Goal: Task Accomplishment & Management: Manage account settings

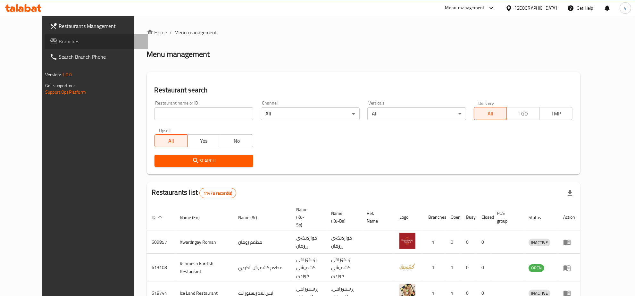
click at [45, 35] on link "Branches" at bounding box center [97, 41] width 104 height 15
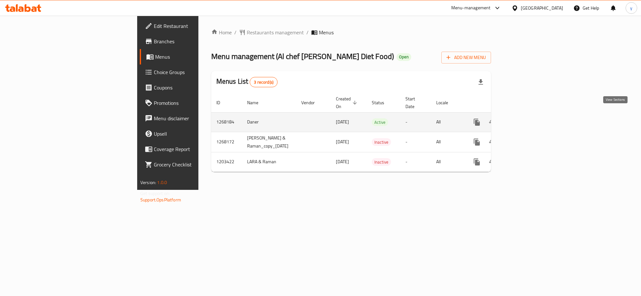
click at [531, 115] on link "enhanced table" at bounding box center [523, 122] width 15 height 15
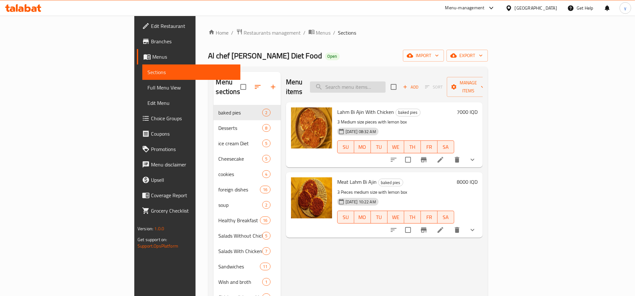
click at [386, 81] on input "search" at bounding box center [348, 86] width 76 height 11
paste input "Diet Eggplant Pickles With Fresh Lemon"
type input "Diet Eggplant Pickles With Fresh Lemon"
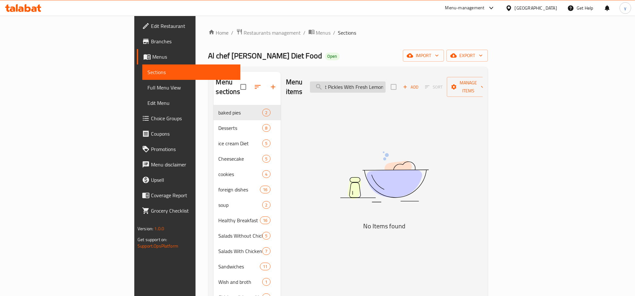
click at [386, 81] on input "Diet Eggplant Pickles With Fresh Lemon" at bounding box center [348, 86] width 76 height 11
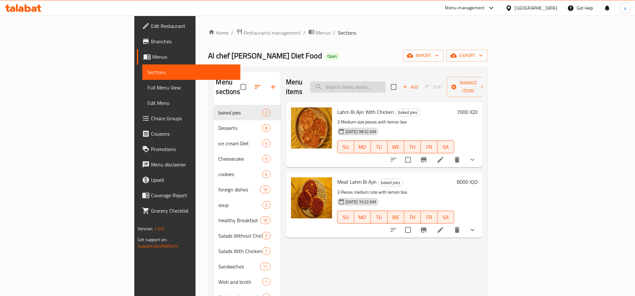
paste input "716579"
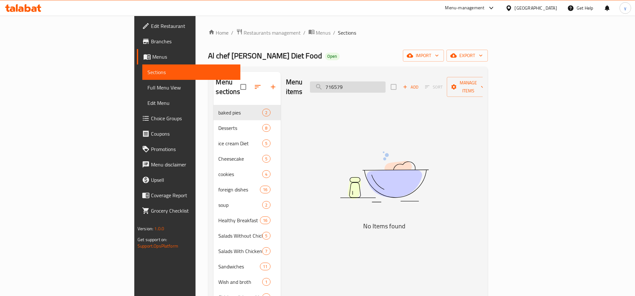
click at [374, 81] on input "716579" at bounding box center [348, 86] width 76 height 11
click at [382, 85] on input "716579" at bounding box center [348, 86] width 76 height 11
paste input "Diet Eggplant Pickles With Fresh Lemon"
type input "Diet Eggplant Pickles With Fresh Lemon"
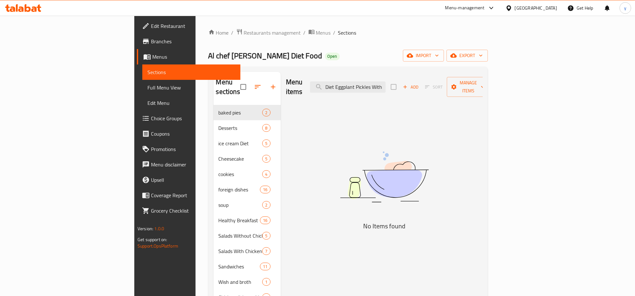
scroll to position [0, 28]
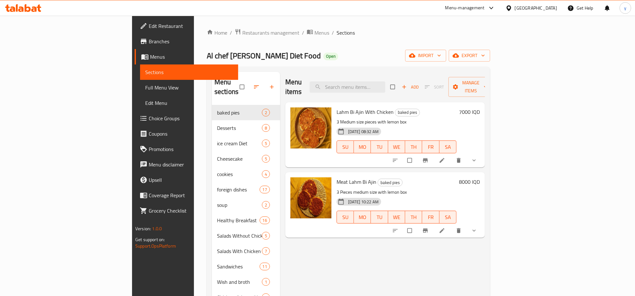
click at [386, 84] on input "search" at bounding box center [348, 86] width 76 height 11
paste input "Diet Eggplant Pickles With Fresh Lemon"
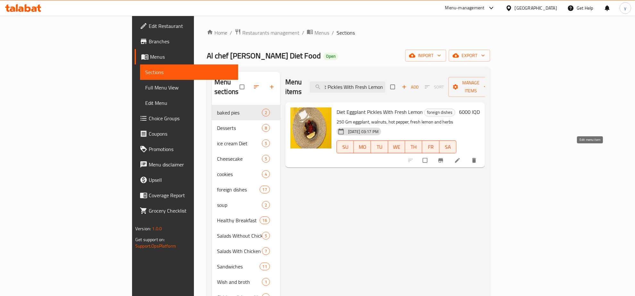
type input "Diet Eggplant Pickles With Fresh Lemon"
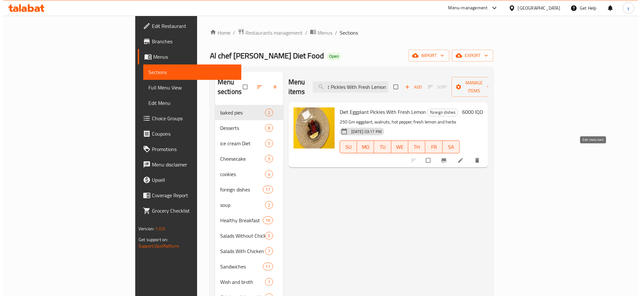
scroll to position [0, 0]
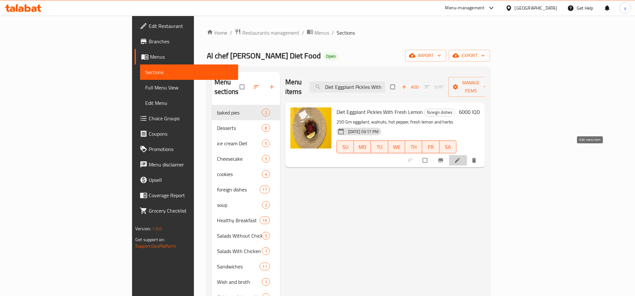
click at [461, 157] on icon at bounding box center [457, 160] width 6 height 6
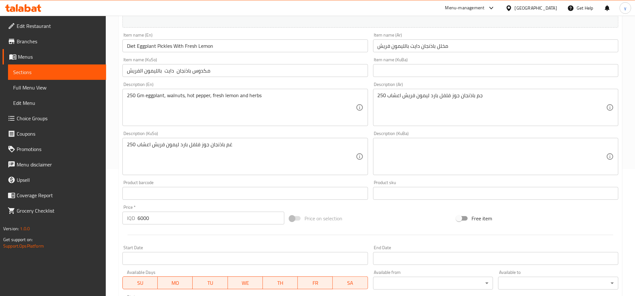
scroll to position [106, 0]
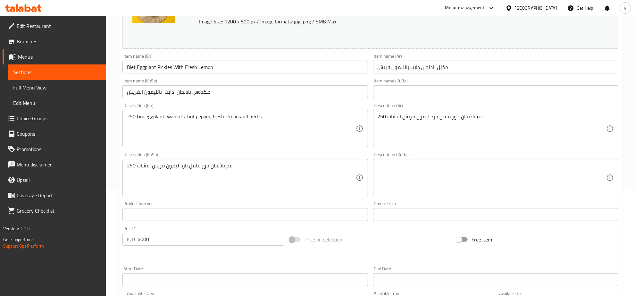
click at [304, 97] on input "مكدوس باذنجان دايت بالليمون الفريش" at bounding box center [245, 91] width 245 height 13
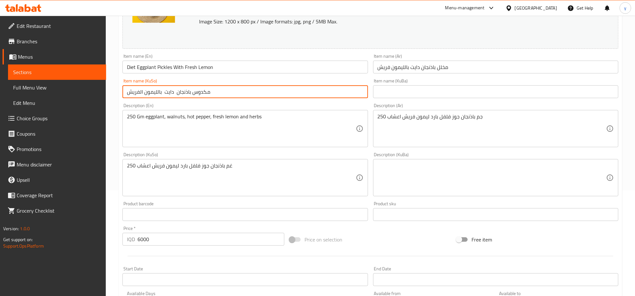
click at [304, 97] on input "مكدوس باذنجان دايت بالليمون الفريش" at bounding box center [245, 91] width 245 height 13
type input "تورشی باینجانی دایت بە لیمۆی فرێش"
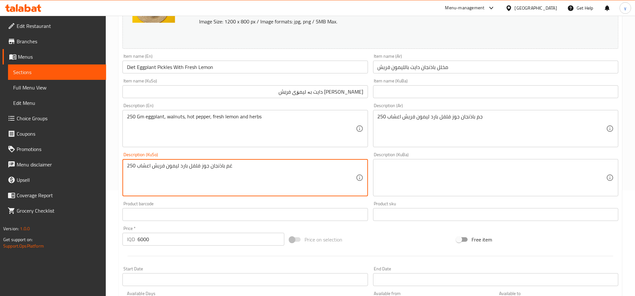
click at [289, 169] on textarea "250 غم باذنجان جوز فلفل بارد ليمون فريش اعشاب" at bounding box center [241, 178] width 229 height 30
type textarea "250 گم باینجان،"
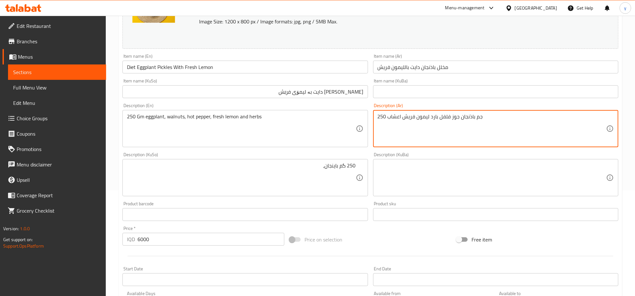
click at [388, 132] on textarea "250 جم باذنجان جوز فلفل بارد ليمون فريش اعشاب" at bounding box center [492, 129] width 229 height 30
paste textarea "، جوز، فلفل حار، ليمون طازج وأ"
type textarea "250 جم باذنجان، جوز، فلفل حار، ليمون طازج وأعشاب"
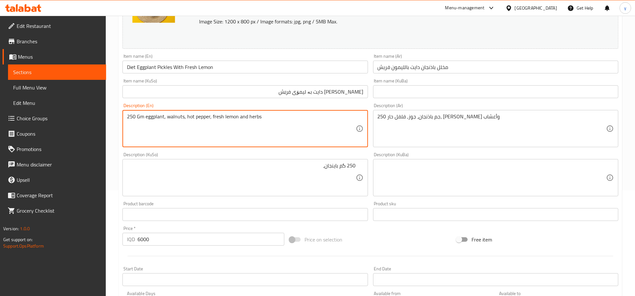
click at [287, 129] on textarea "250 Gm eggplant, walnuts, hot pepper, fresh lemon and herbs" at bounding box center [241, 129] width 229 height 30
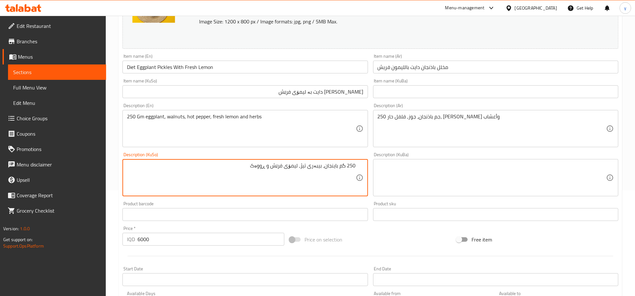
click at [263, 167] on textarea "250 گم باینجان، بیبەری تیژ، لیمۆی فرێش و ڕووەک" at bounding box center [241, 178] width 229 height 30
type textarea "250 گم باینجان، بیبەری تیژ، لیمۆی فرێش و ڕووەک"
click at [319, 175] on textarea "250 گم باینجان، بیبەری تیژ، لیمۆی فرێش و ڕووەک" at bounding box center [241, 178] width 229 height 30
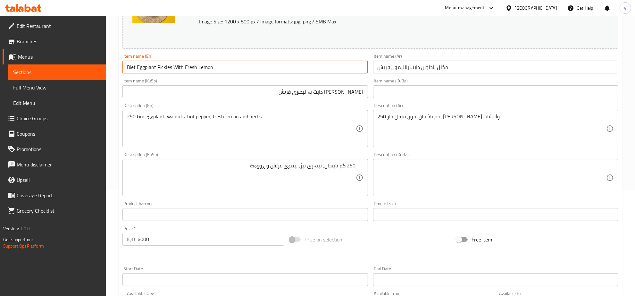
click at [225, 66] on input "Diet Eggplant Pickles With Fresh Lemon" at bounding box center [245, 67] width 245 height 13
click at [218, 77] on div "Item name (KuSo) تورشی باینجانی دایت بە لیمۆی فرێش Item name (KuSo)" at bounding box center [245, 88] width 251 height 25
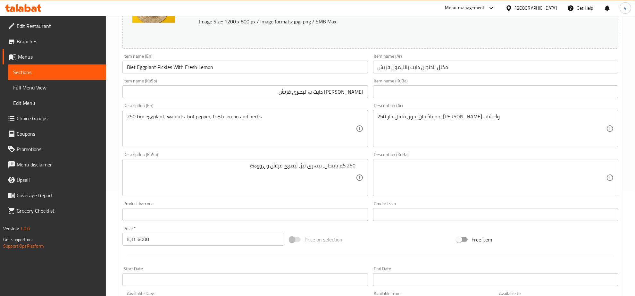
click at [223, 70] on input "Diet Eggplant Pickles With Fresh Lemon" at bounding box center [245, 67] width 245 height 13
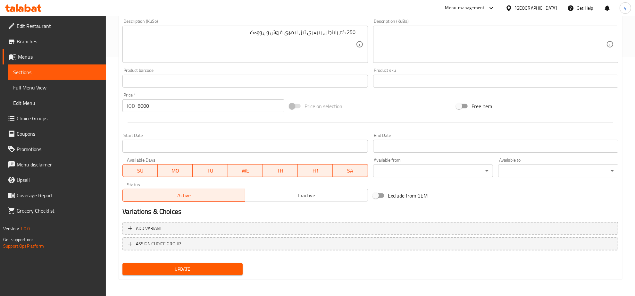
click at [204, 265] on span "Update" at bounding box center [183, 269] width 110 height 8
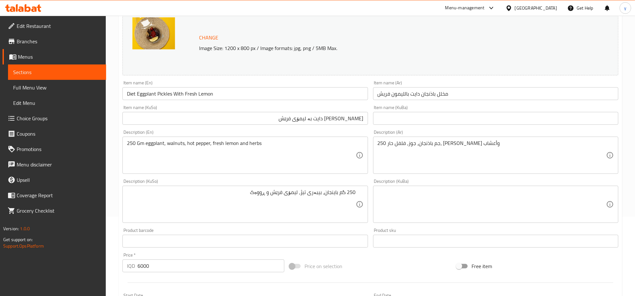
scroll to position [39, 0]
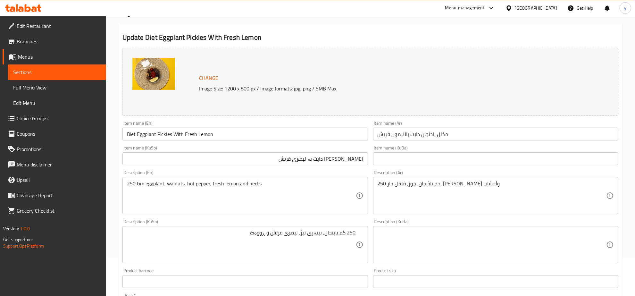
click at [172, 132] on input "Diet Eggplant Pickles With Fresh Lemon" at bounding box center [245, 134] width 245 height 13
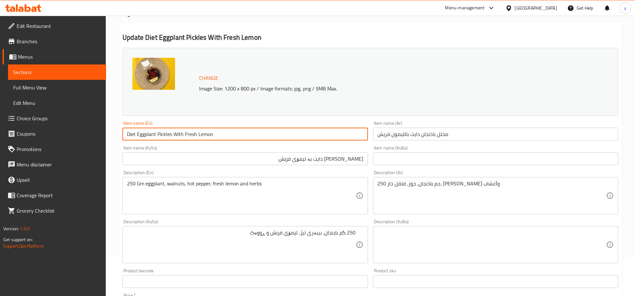
click at [172, 132] on input "Diet Eggplant Pickles With Fresh Lemon" at bounding box center [245, 134] width 245 height 13
click at [69, 88] on span "Full Menu View" at bounding box center [57, 88] width 88 height 8
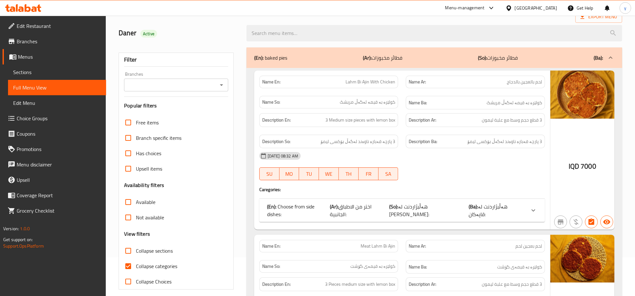
click at [289, 36] on input "search" at bounding box center [435, 33] width 376 height 16
paste input "Diet Eggplant Pickles With Fresh Lemon"
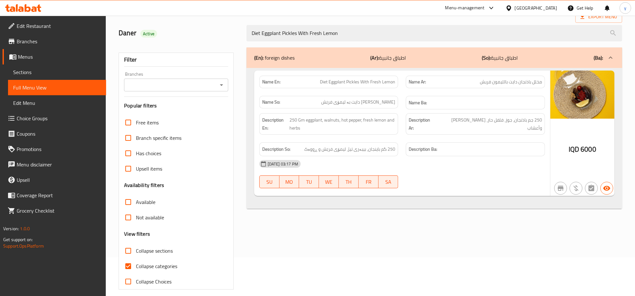
click at [221, 82] on icon "Open" at bounding box center [222, 85] width 8 height 8
type input "Diet Eggplant Pickles With Fresh Lemon"
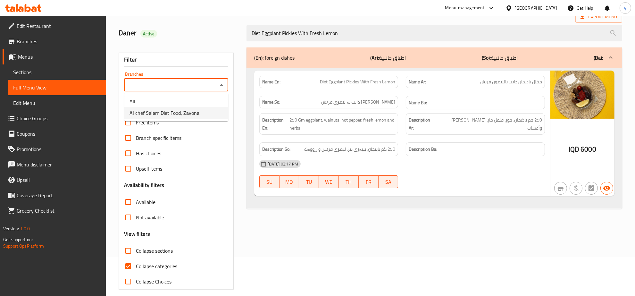
click at [192, 109] on span "Al chef Salam Diet Food, Zayona" at bounding box center [165, 113] width 70 height 8
type input "Al chef Salam Diet Food, Zayona"
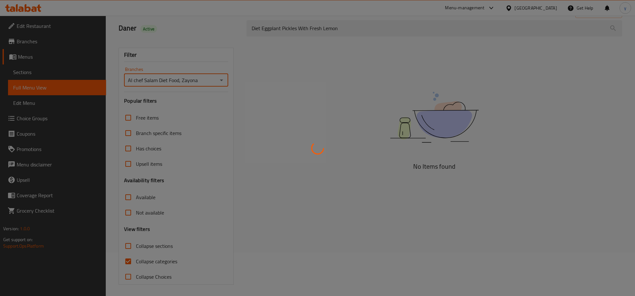
scroll to position [45, 0]
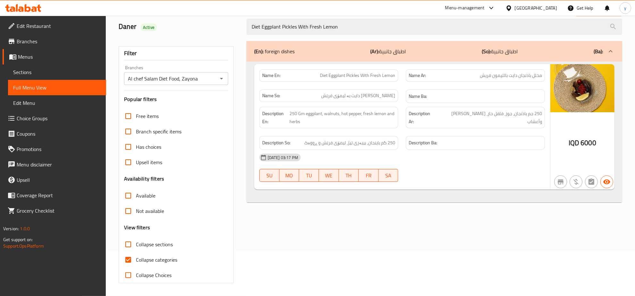
click at [129, 261] on div at bounding box center [317, 148] width 635 height 296
click at [129, 261] on input "Collapse categories" at bounding box center [128, 259] width 15 height 15
checkbox input "false"
click at [24, 10] on icon at bounding box center [23, 8] width 36 height 8
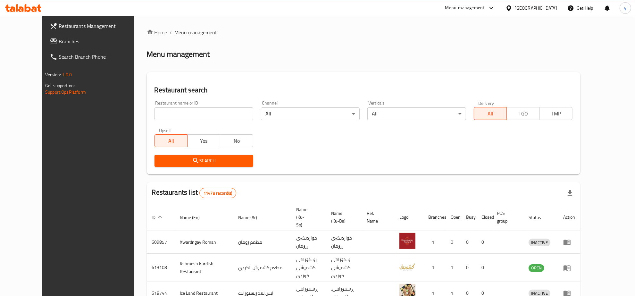
click at [21, 10] on icon at bounding box center [23, 8] width 36 height 8
click at [177, 106] on div "Restaurant name or ID Restaurant name or ID" at bounding box center [204, 111] width 99 height 20
click at [68, 42] on span "Branches" at bounding box center [101, 42] width 84 height 8
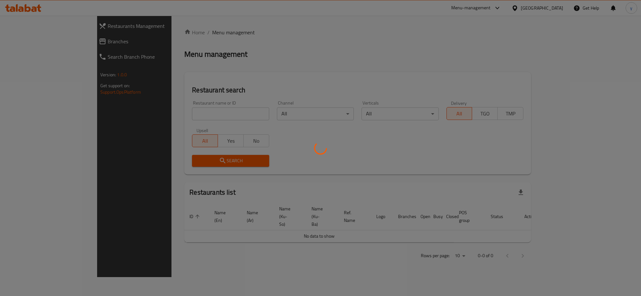
click at [168, 113] on div at bounding box center [320, 148] width 641 height 296
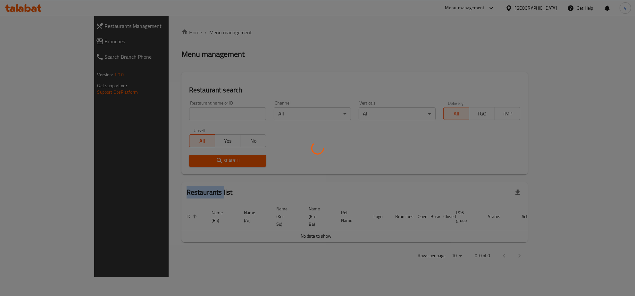
click at [168, 113] on div at bounding box center [317, 148] width 635 height 296
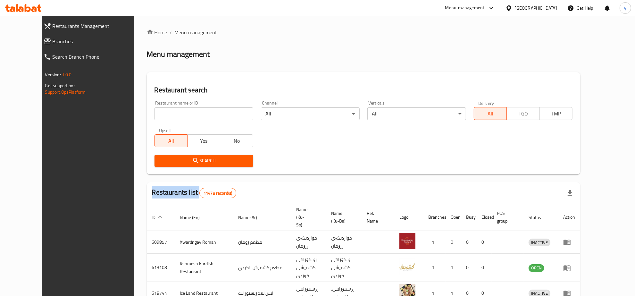
click at [168, 113] on div "Home / Menu management Menu management Restaurant search Restaurant name or ID …" at bounding box center [364, 251] width 434 height 445
paste input "647759"
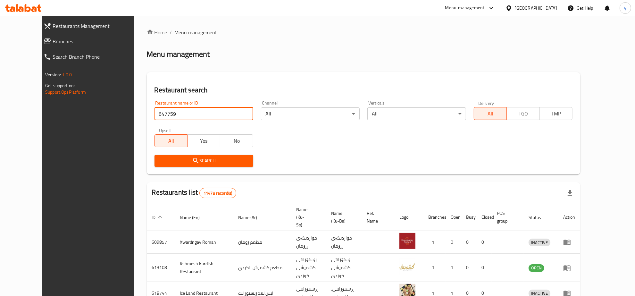
type input "647759"
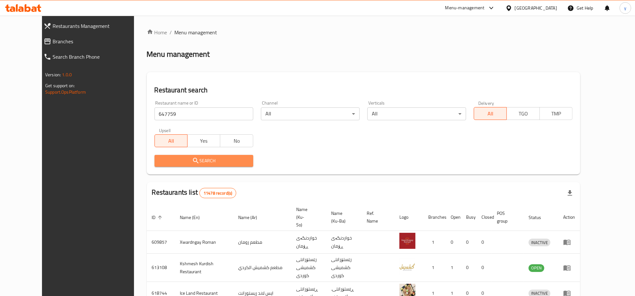
click at [172, 163] on span "Search" at bounding box center [204, 161] width 89 height 8
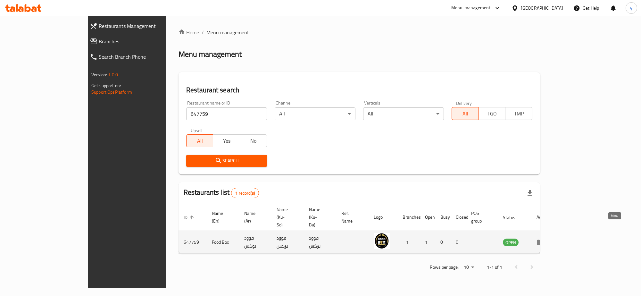
click at [544, 240] on icon "enhanced table" at bounding box center [540, 242] width 7 height 5
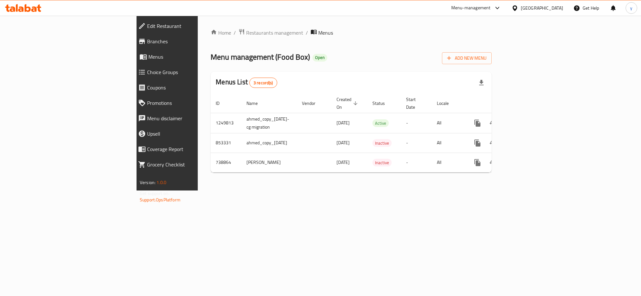
click at [147, 42] on span "Branches" at bounding box center [192, 42] width 91 height 8
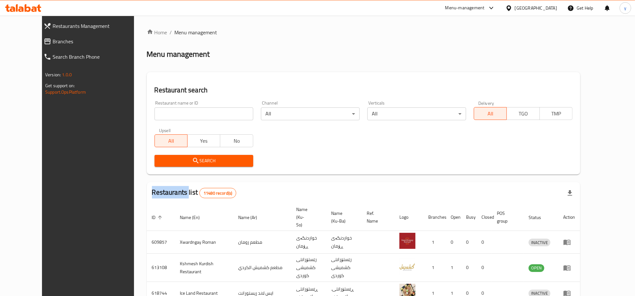
click at [46, 47] on div "Restaurants Management Branches Search Branch Phone Version: 1.0.0 Get support …" at bounding box center [317, 251] width 551 height 470
drag, startPoint x: 0, startPoint y: 0, endPoint x: 46, endPoint y: 47, distance: 65.3
click at [46, 47] on link "Branches" at bounding box center [93, 41] width 110 height 15
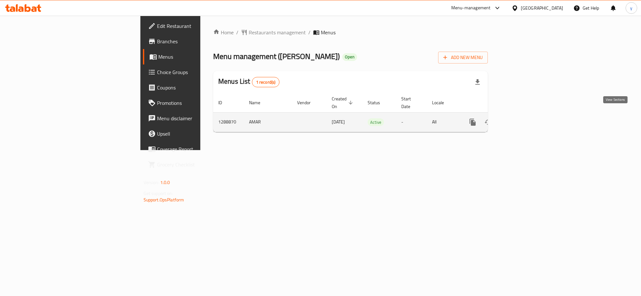
click at [523, 118] on icon "enhanced table" at bounding box center [519, 122] width 8 height 8
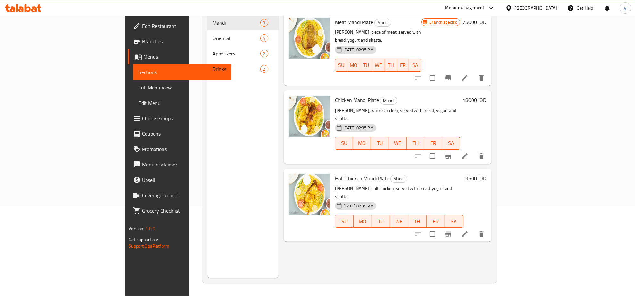
scroll to position [23, 0]
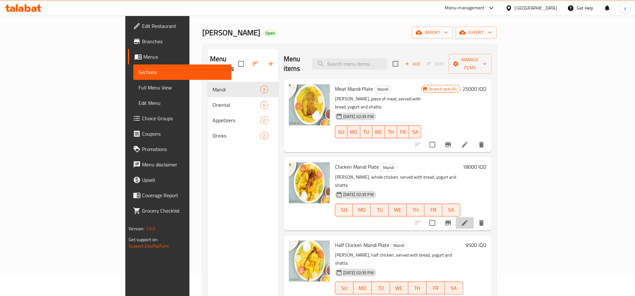
click at [468, 220] on icon at bounding box center [465, 223] width 6 height 6
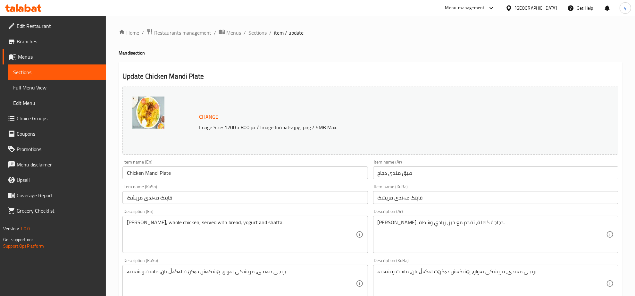
click at [403, 83] on div "Update Chicken Mandi Plate Change Image Size: 1200 x 800 px / Image formats: jp…" at bounding box center [371, 290] width 504 height 456
click at [252, 31] on span "Sections" at bounding box center [258, 33] width 18 height 8
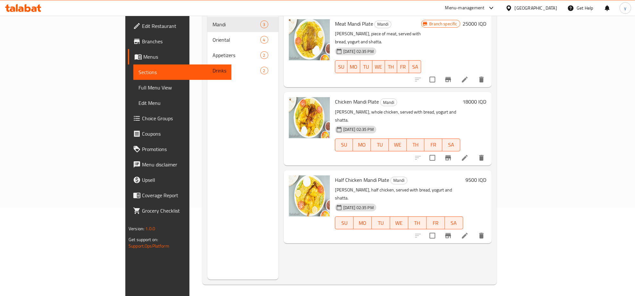
scroll to position [90, 0]
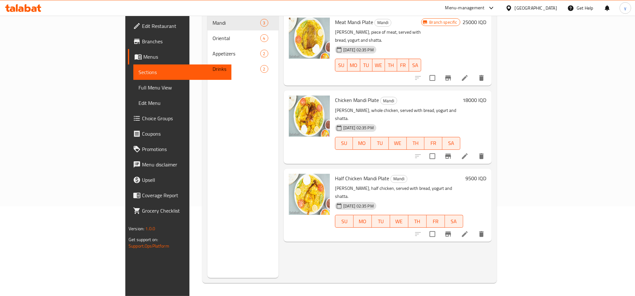
click at [474, 228] on li at bounding box center [465, 234] width 18 height 12
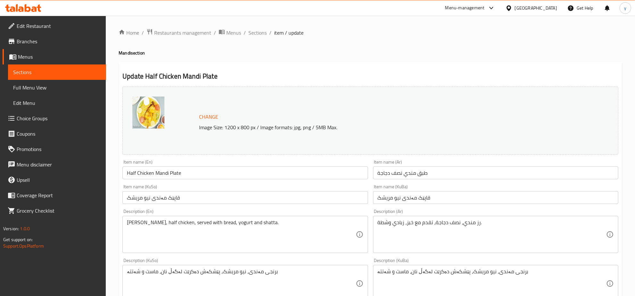
click at [51, 44] on span "Branches" at bounding box center [59, 42] width 84 height 8
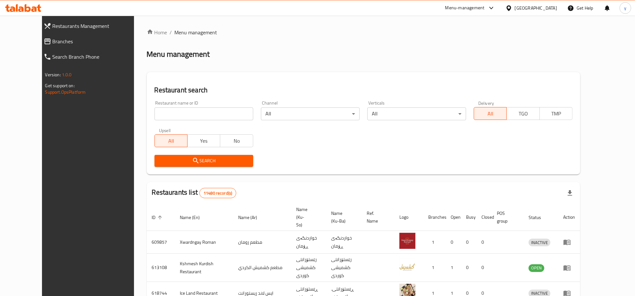
click at [58, 46] on div "Restaurants Management Branches Search Branch Phone Version: 1.0.0 Get support …" at bounding box center [317, 251] width 551 height 470
drag, startPoint x: 0, startPoint y: 0, endPoint x: 58, endPoint y: 46, distance: 73.7
click at [58, 46] on link "Branches" at bounding box center [93, 41] width 110 height 15
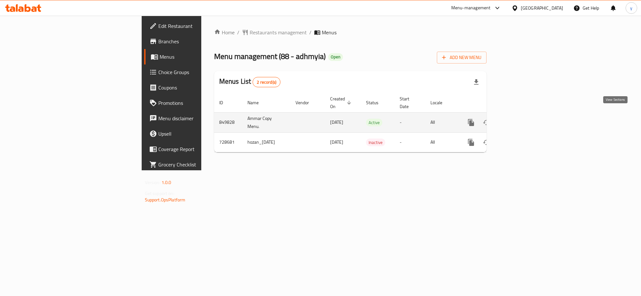
click at [521, 120] on icon "enhanced table" at bounding box center [518, 123] width 6 height 6
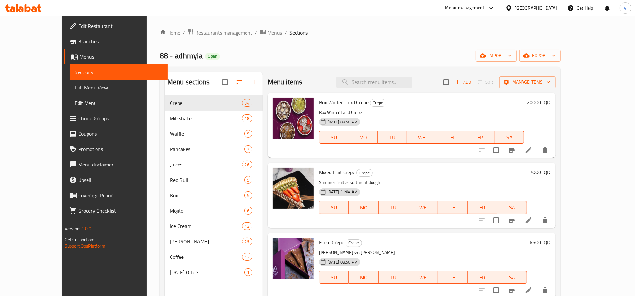
click at [392, 72] on div "Menu items Add Sort Manage items" at bounding box center [412, 82] width 288 height 21
click at [402, 80] on input "search" at bounding box center [374, 82] width 76 height 11
paste input "Crepe and flake chocolate."
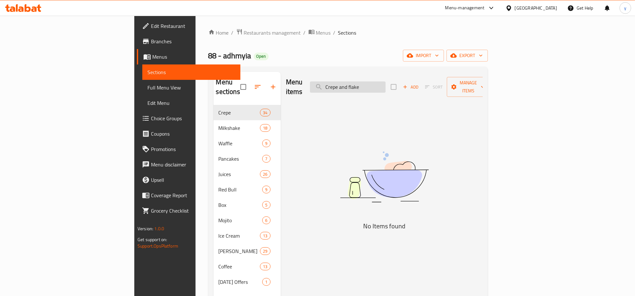
click at [386, 81] on input "Crepe and flake" at bounding box center [348, 86] width 76 height 11
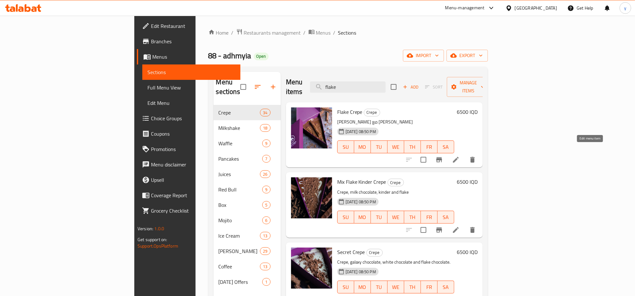
type input "flake"
click at [459, 157] on icon at bounding box center [456, 160] width 6 height 6
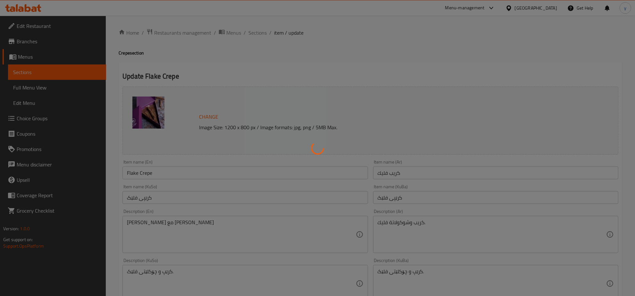
scroll to position [67, 0]
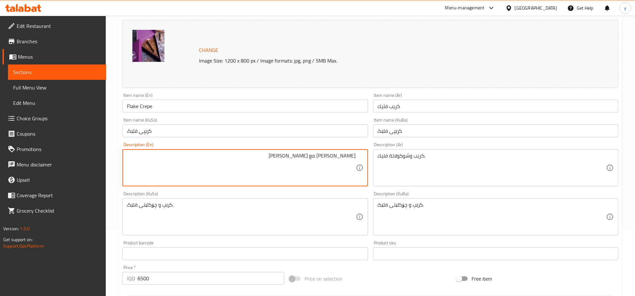
click at [283, 159] on textarea "[PERSON_NAME] مع [PERSON_NAME]" at bounding box center [241, 168] width 229 height 30
click at [389, 150] on div "كريب وشوكولاتة فليك. Description (Ar)" at bounding box center [495, 167] width 245 height 37
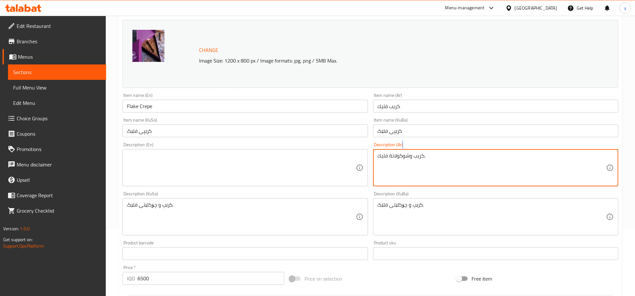
click at [389, 150] on div "كريب وشوكولاتة فليك. Description (Ar)" at bounding box center [495, 167] width 245 height 37
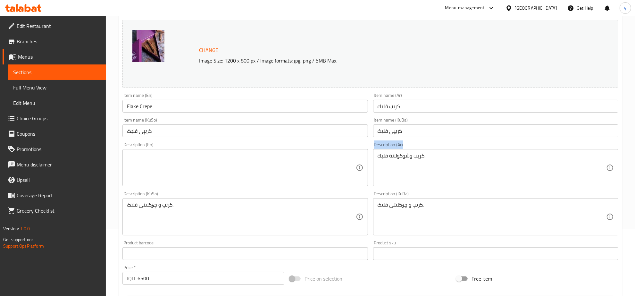
click at [389, 150] on div "كريب وشوكولاتة فليك. Description (Ar)" at bounding box center [495, 167] width 245 height 37
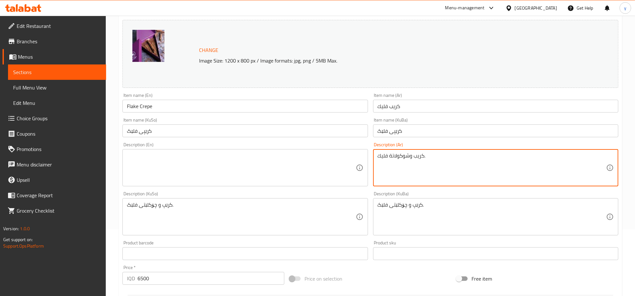
click at [403, 160] on textarea "كريب وشوكولاتة فليك." at bounding box center [492, 168] width 229 height 30
paste textarea "Belgian chocolate with flake nestle"
type textarea "Belgian chocolate with flake nestle"
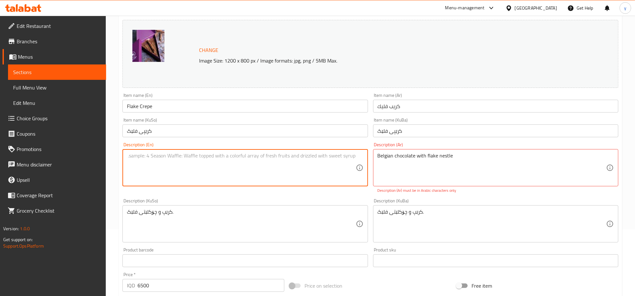
click at [326, 163] on textarea at bounding box center [241, 168] width 229 height 30
paste textarea "Belgian chocolate with flake nestle"
type textarea "Belgian chocolate with flake nestle"
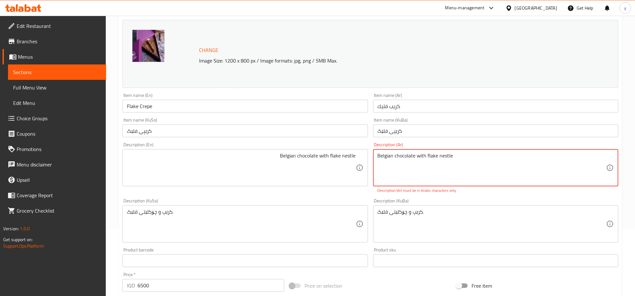
click at [392, 158] on textarea "Belgian chocolate with flake nestle" at bounding box center [492, 168] width 229 height 30
paste textarea "[PERSON_NAME] مع [PERSON_NAME]"
type textarea "[PERSON_NAME] مع [PERSON_NAME]"
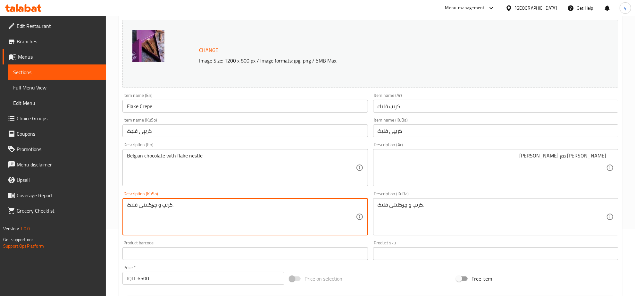
click at [302, 212] on textarea "کرێپ و چۆکلێتی فلێک." at bounding box center [241, 217] width 229 height 30
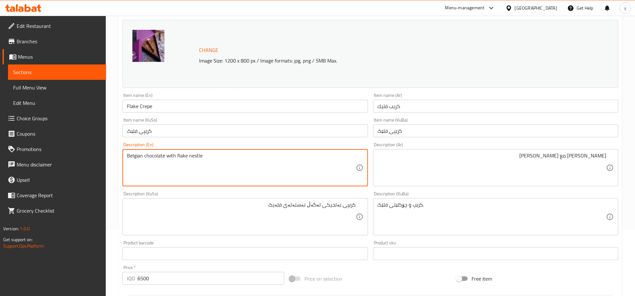
click at [249, 177] on textarea "Belgian chocolate with flake nestle" at bounding box center [241, 168] width 229 height 30
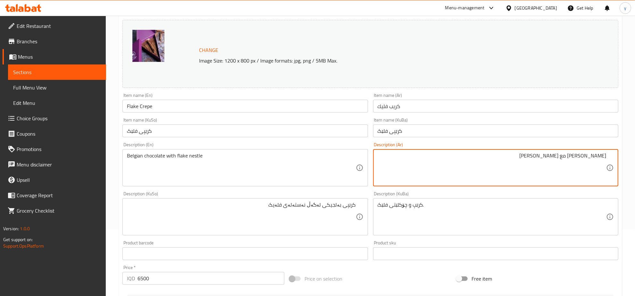
click at [565, 164] on textarea "[PERSON_NAME] مع [PERSON_NAME]" at bounding box center [492, 168] width 229 height 30
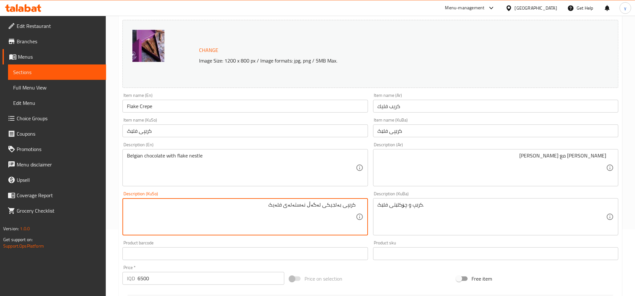
click at [333, 207] on textarea "کرێپی بەلجیکی لەگەڵ نەستەلەی فلەیک" at bounding box center [241, 217] width 229 height 30
paste textarea
type textarea "کرێپی بەلجیکی لەگەڵ نەستەلەی فلەیک"
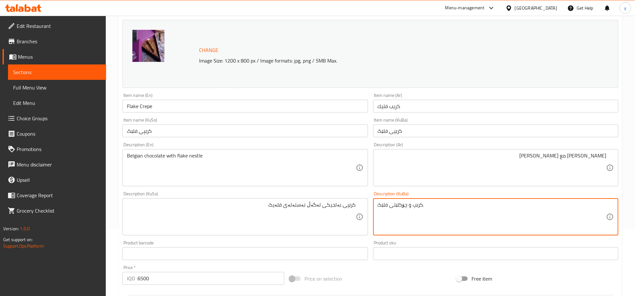
click at [428, 211] on textarea "کرێپ و چۆکلێتی فلێک." at bounding box center [492, 217] width 229 height 30
click at [390, 132] on input "کرێپی فلێک" at bounding box center [495, 130] width 245 height 13
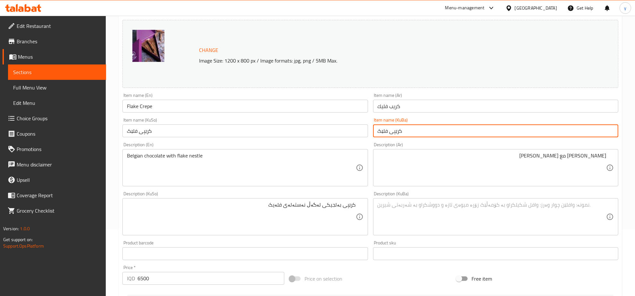
click at [390, 132] on input "کرێپی فلێک" at bounding box center [495, 130] width 245 height 13
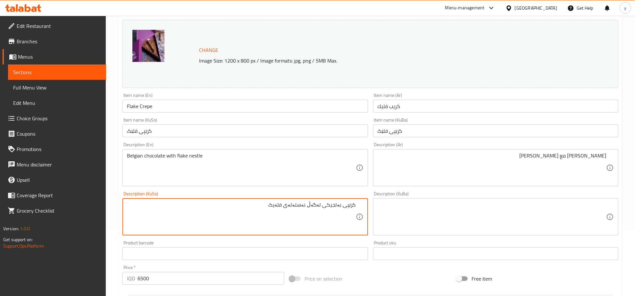
click at [318, 225] on textarea "کرێپی بەلجیکی لەگەڵ نەستەلەی فلەیک" at bounding box center [241, 217] width 229 height 30
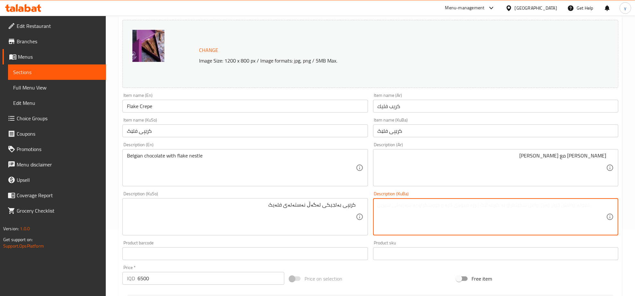
click at [401, 221] on textarea at bounding box center [492, 217] width 229 height 30
paste textarea "کرێپی بەلجیکی لەگەڵ نەستەلەی فلەیک"
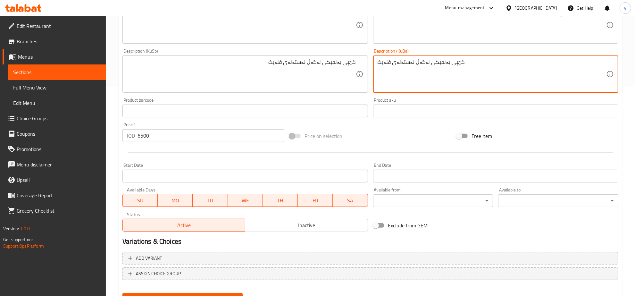
scroll to position [239, 0]
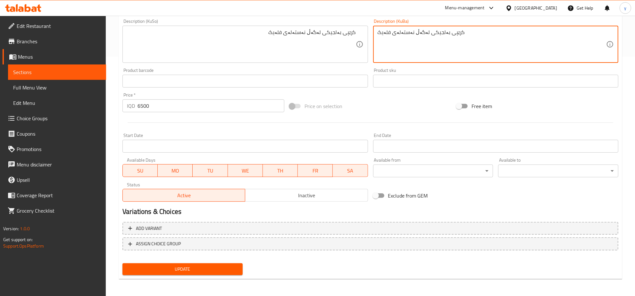
type textarea "کرێپی بەلجیکی لەگەڵ نەستەلەی فلەیک"
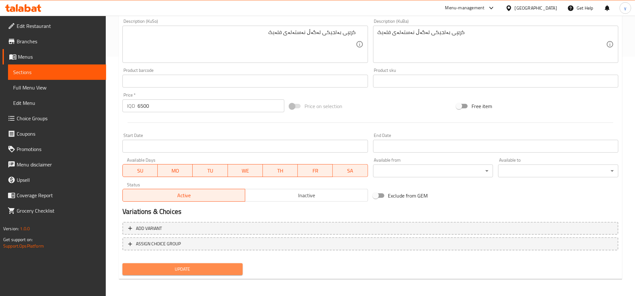
click at [190, 273] on button "Update" at bounding box center [183, 269] width 120 height 12
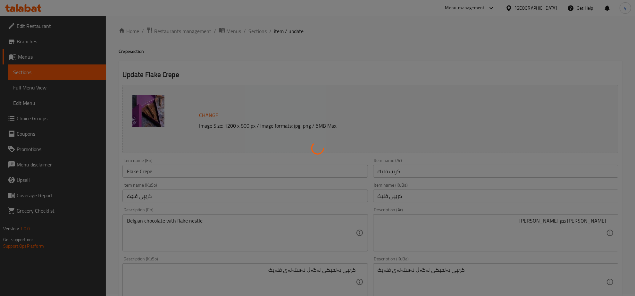
scroll to position [0, 0]
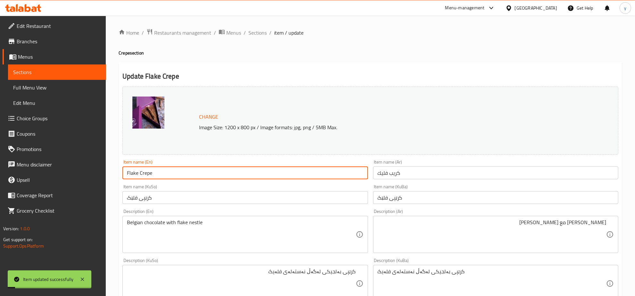
click at [144, 173] on input "Flake Crepe" at bounding box center [245, 172] width 245 height 13
click at [60, 84] on span "Full Menu View" at bounding box center [57, 88] width 88 height 8
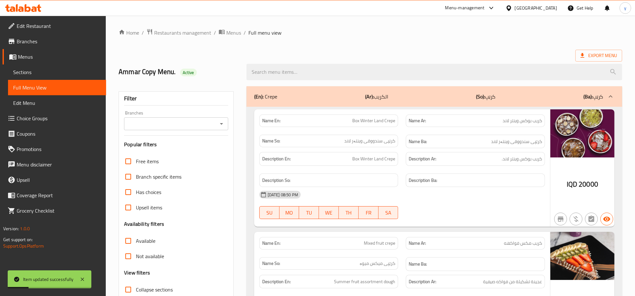
click at [313, 93] on div "(En): Crepe (Ar): الكريب (So): کرێپ (Ba): کرێپ" at bounding box center [428, 97] width 349 height 8
click at [314, 76] on input "search" at bounding box center [435, 72] width 376 height 16
paste input "Flake Crepe"
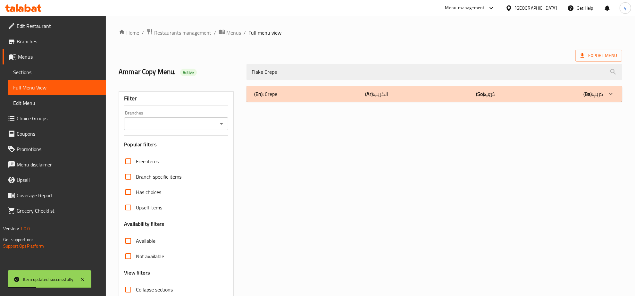
click at [224, 125] on icon "Open" at bounding box center [222, 124] width 8 height 8
type input "Flake Crepe"
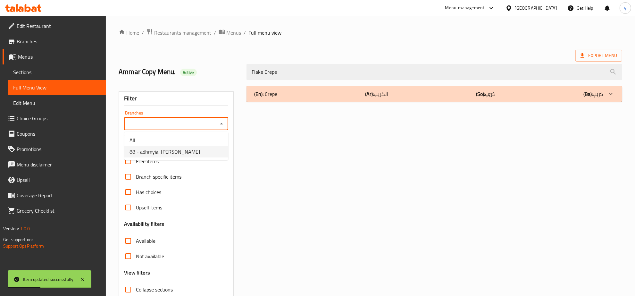
click at [202, 146] on li "88 - adhmyia, [PERSON_NAME]" at bounding box center [176, 152] width 104 height 12
type input "88 - adhmyia, [PERSON_NAME]"
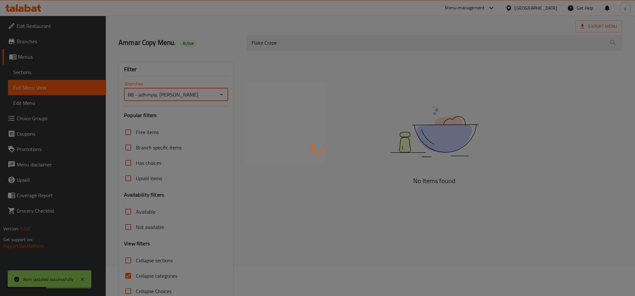
scroll to position [45, 0]
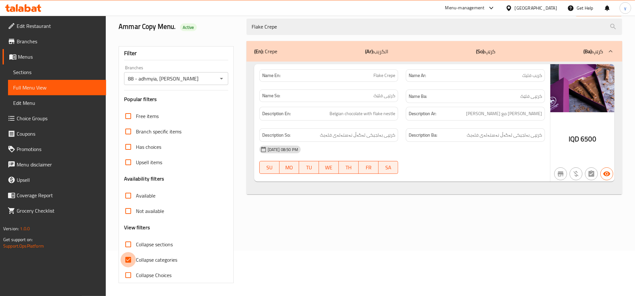
click at [128, 257] on input "Collapse categories" at bounding box center [128, 259] width 15 height 15
checkbox input "false"
